Goal: Task Accomplishment & Management: Manage account settings

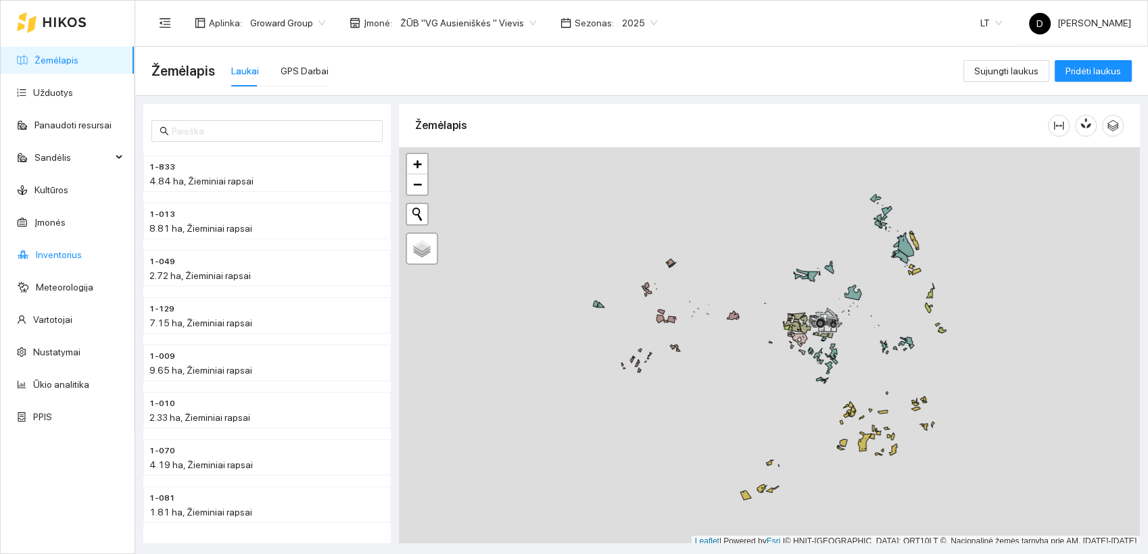
click at [58, 256] on link "Inventorius" at bounding box center [59, 255] width 46 height 11
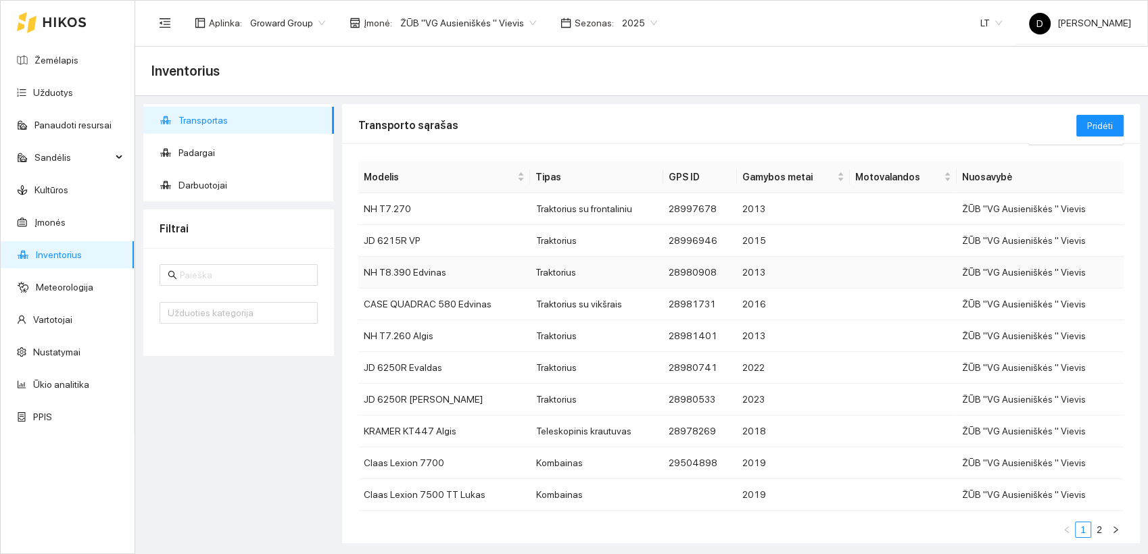
scroll to position [55, 0]
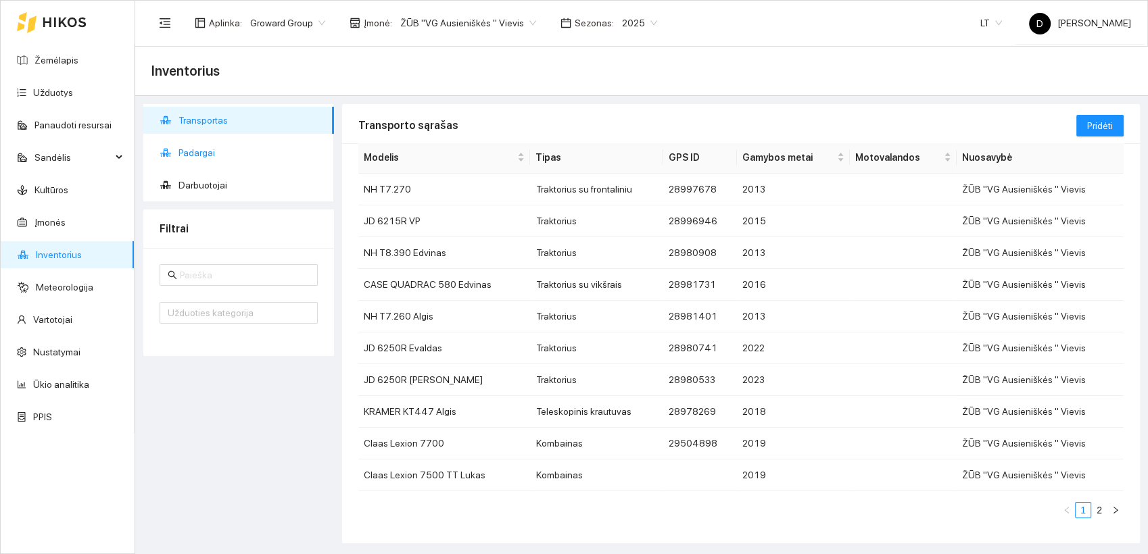
click at [176, 152] on li "Padargai" at bounding box center [238, 152] width 191 height 27
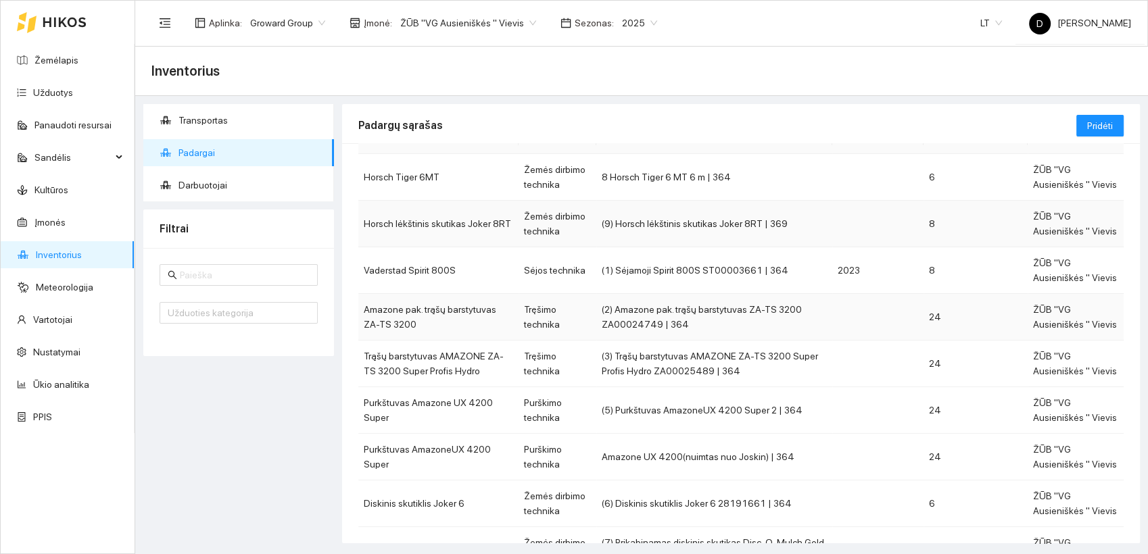
scroll to position [150, 0]
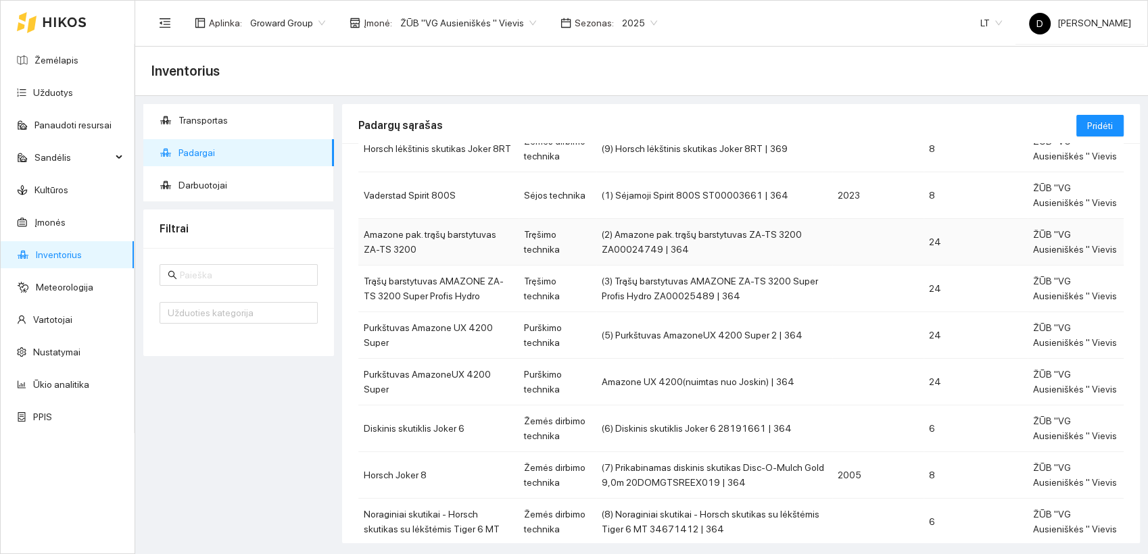
click at [657, 237] on td "(2) Amazone pak. trąšų barstytuvas ZA-TS 3200 ZA00024749 | 364" at bounding box center [713, 242] width 235 height 47
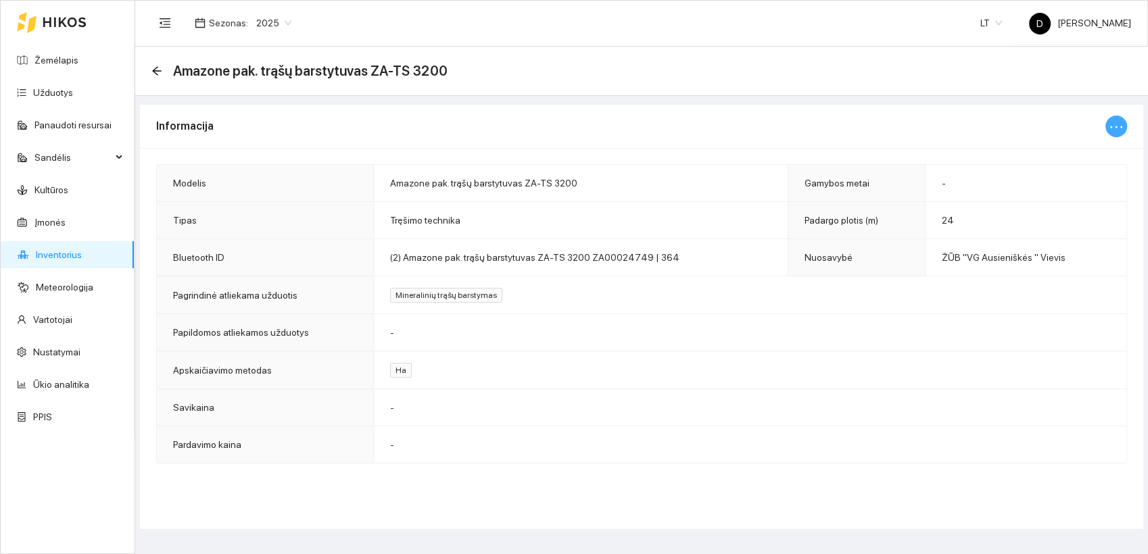
click at [1112, 123] on icon "ellipsis" at bounding box center [1116, 127] width 16 height 16
click at [1101, 149] on span "Keisti informaciją" at bounding box center [1087, 152] width 70 height 15
type input "Amazone pak. trąšų barstytuvas ZA-TS 3200"
type input "24"
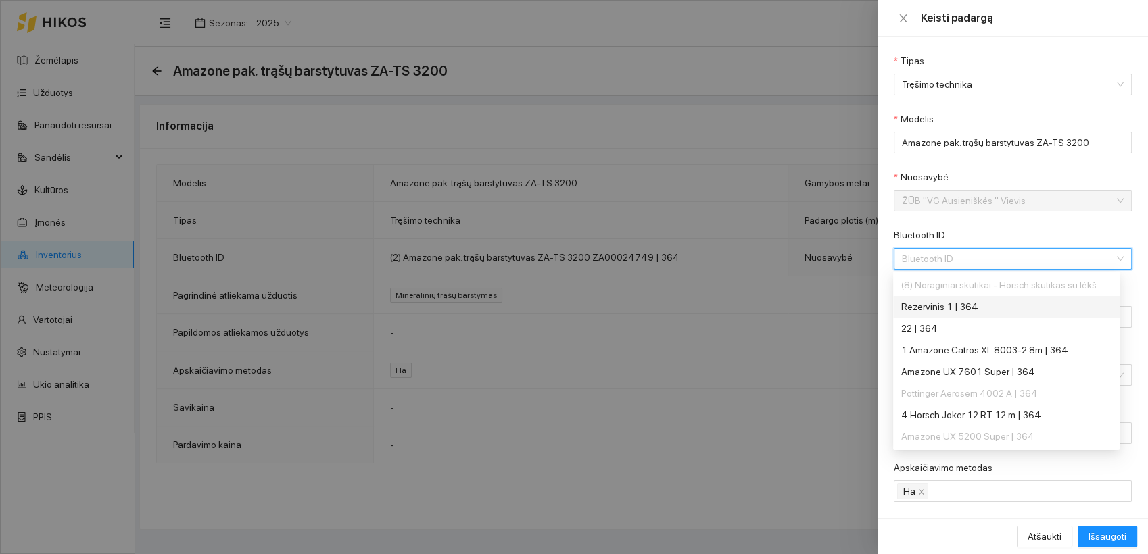
click at [1109, 258] on div "Bluetooth ID" at bounding box center [1013, 259] width 238 height 22
click at [964, 305] on div "Rezervinis 1 | 364" at bounding box center [1002, 307] width 203 height 15
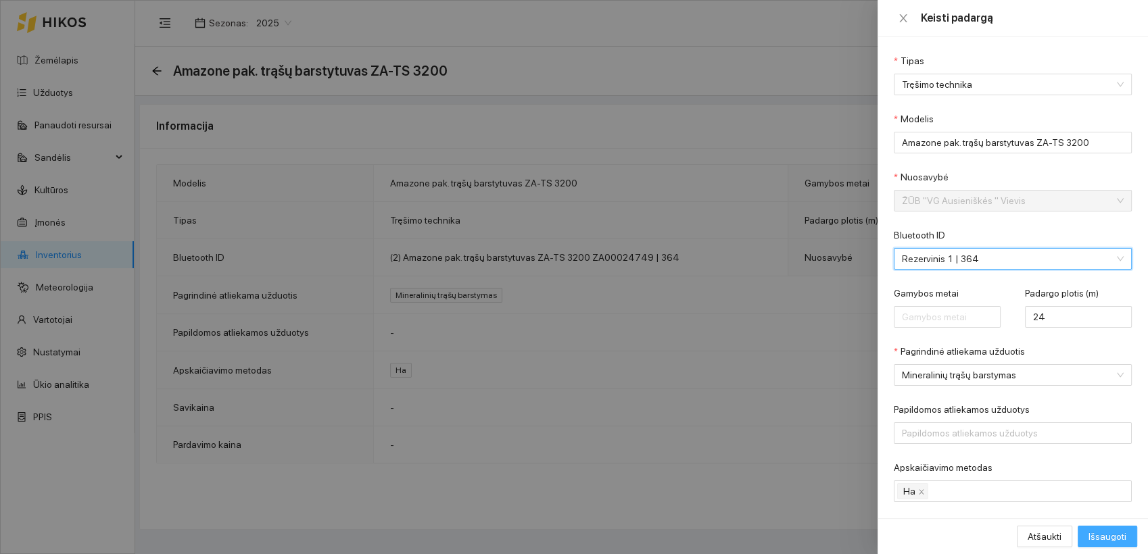
click at [1106, 533] on span "Išsaugoti" at bounding box center [1108, 536] width 38 height 15
